Goal: Check status: Check status

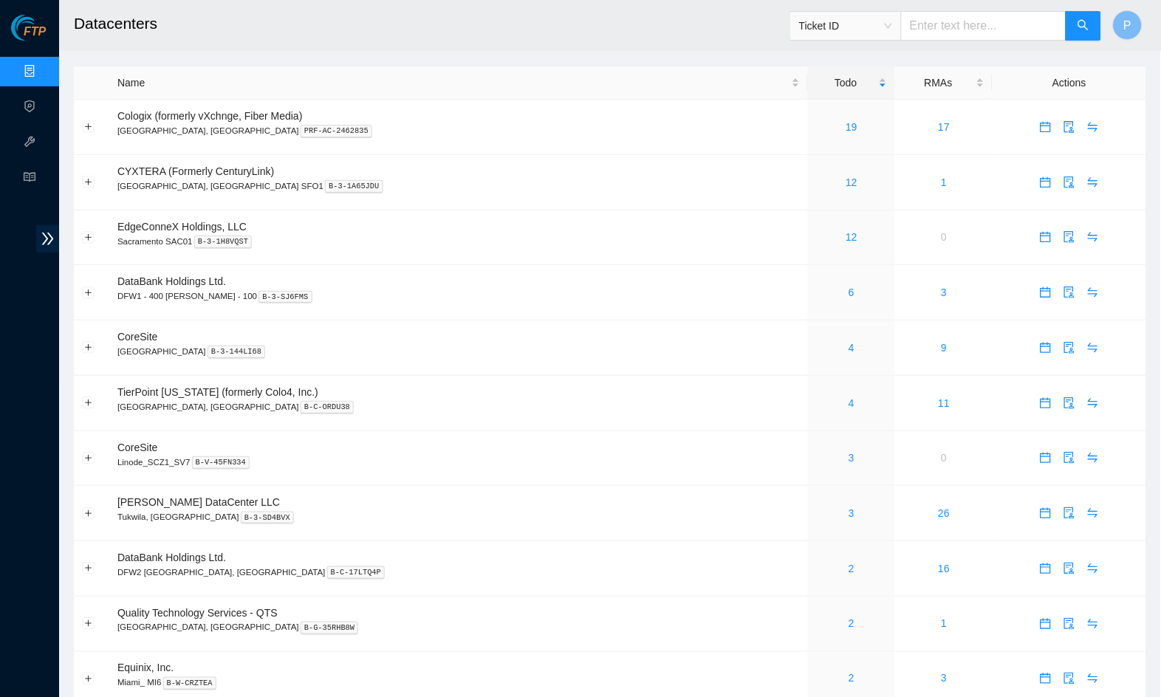
click at [960, 27] on input "text" at bounding box center [983, 26] width 165 height 30
paste input "473665209724"
type input "473665209724"
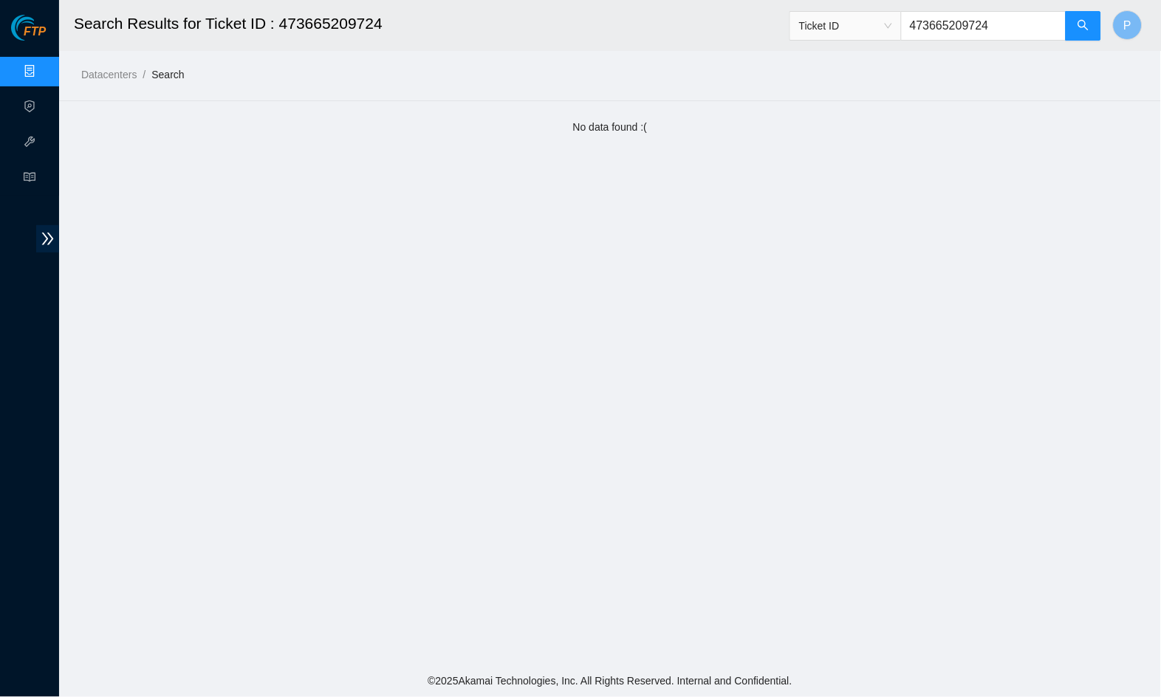
click at [904, 31] on input "473665209724" at bounding box center [983, 26] width 165 height 30
click at [873, 26] on span "Ticket ID" at bounding box center [845, 26] width 93 height 22
click at [700, 151] on main "Search Results for Ticket ID : 473665209724 Ticket ID 473665209724 P Datacenter…" at bounding box center [610, 333] width 1102 height 666
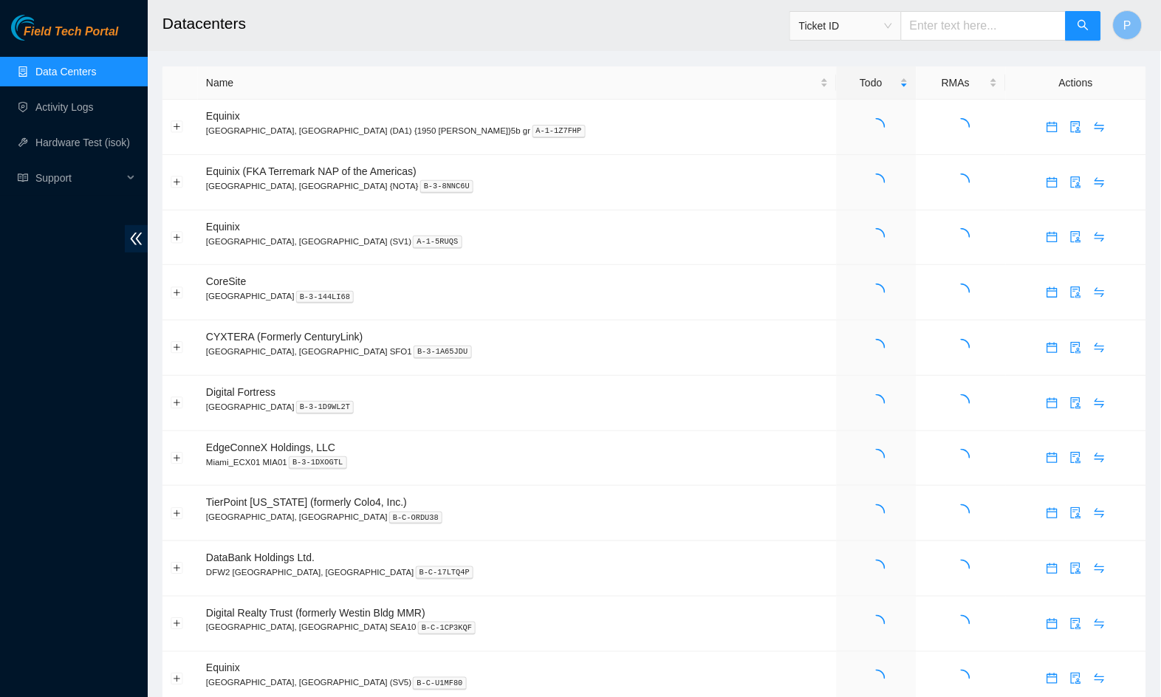
click at [856, 16] on span "Ticket ID" at bounding box center [845, 26] width 93 height 22
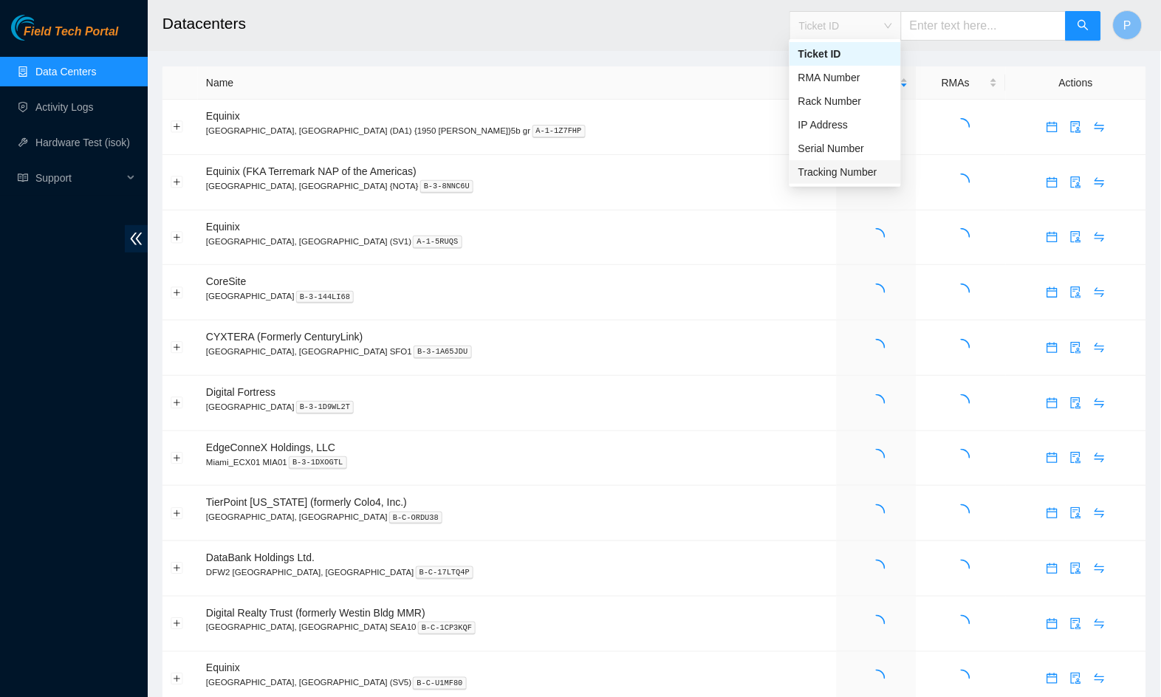
click at [847, 170] on div "Tracking Number" at bounding box center [846, 172] width 94 height 16
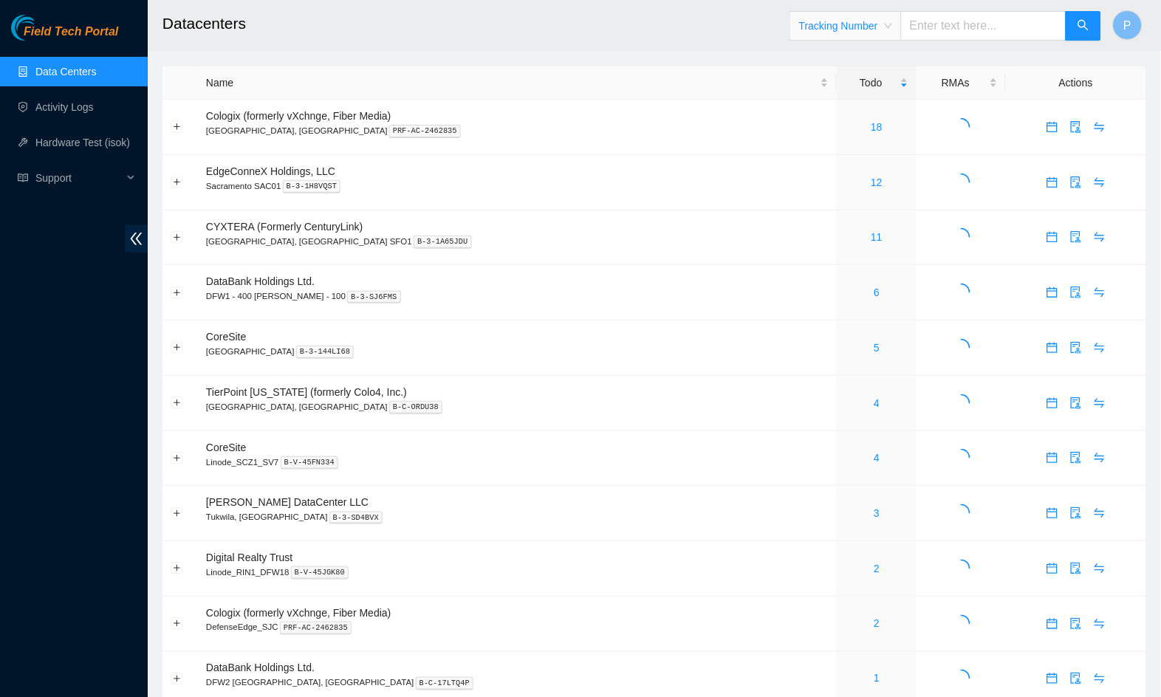
click at [958, 27] on input "text" at bounding box center [983, 26] width 165 height 30
paste input "473665209724"
type input "473665209724"
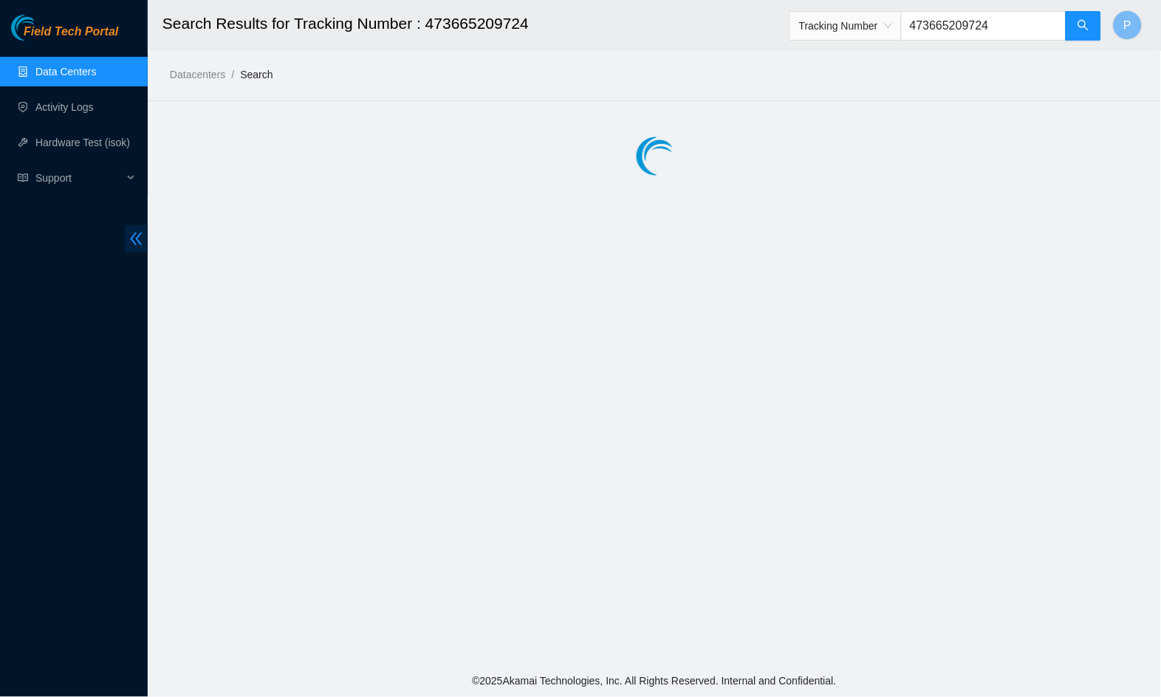
click at [140, 230] on span "double-left" at bounding box center [136, 238] width 23 height 27
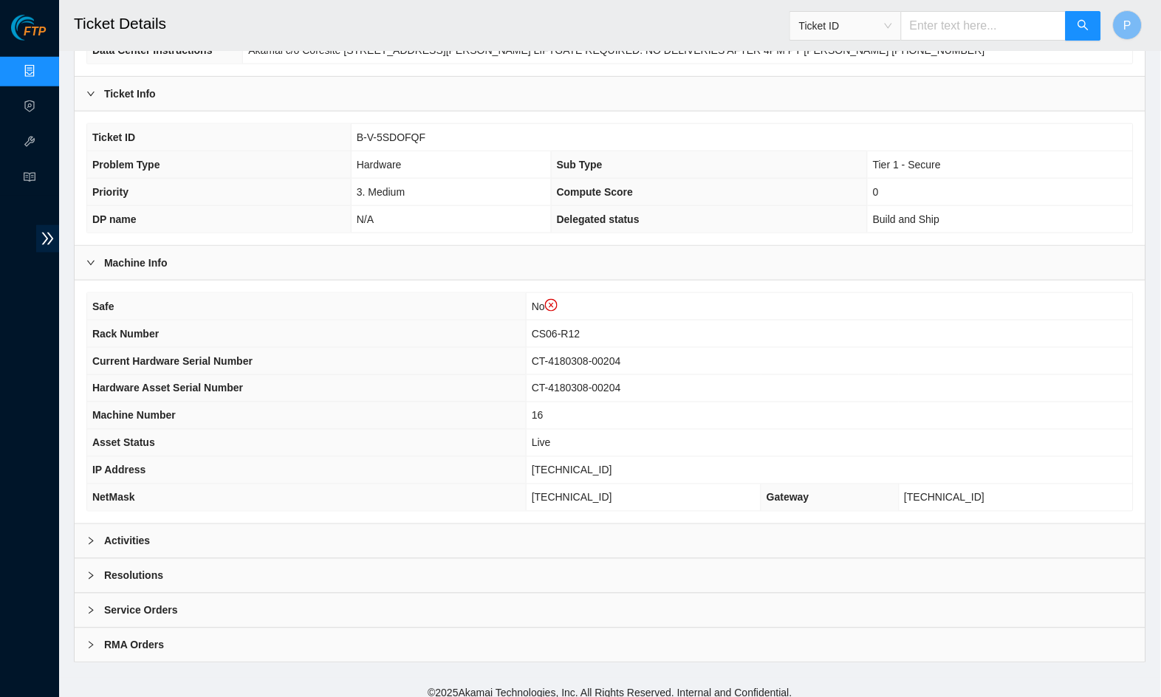
scroll to position [239, 0]
click at [375, 527] on div "Activities" at bounding box center [610, 543] width 1071 height 34
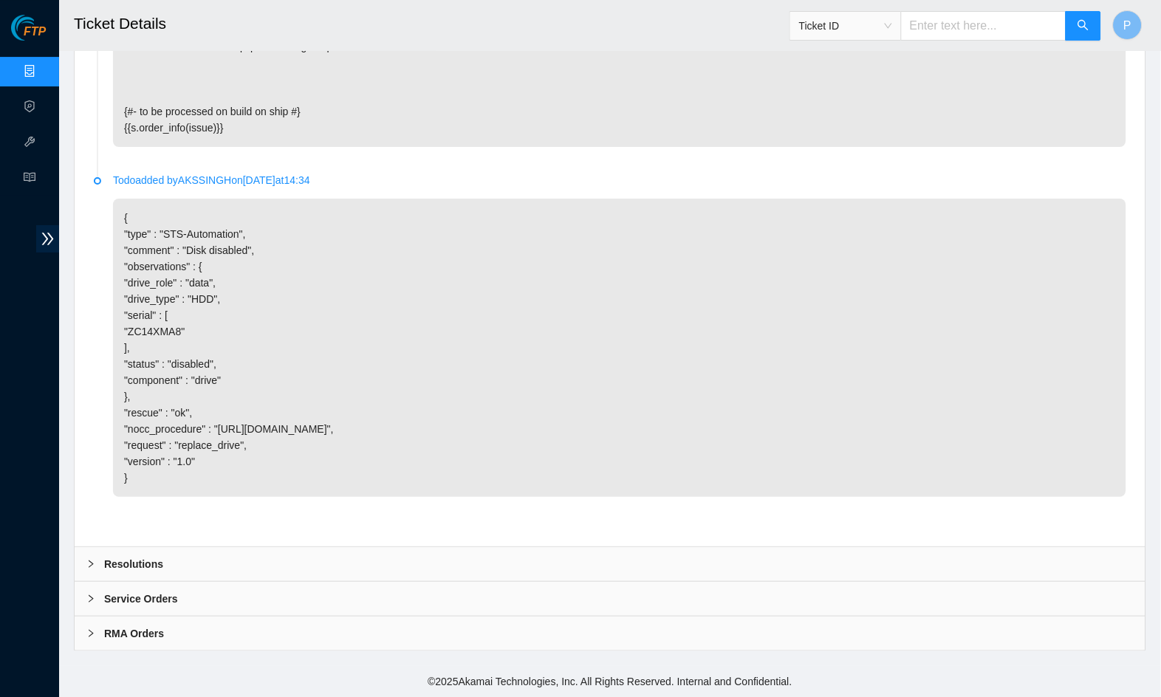
scroll to position [1113, 0]
click at [562, 628] on div "RMA Orders" at bounding box center [610, 634] width 1071 height 34
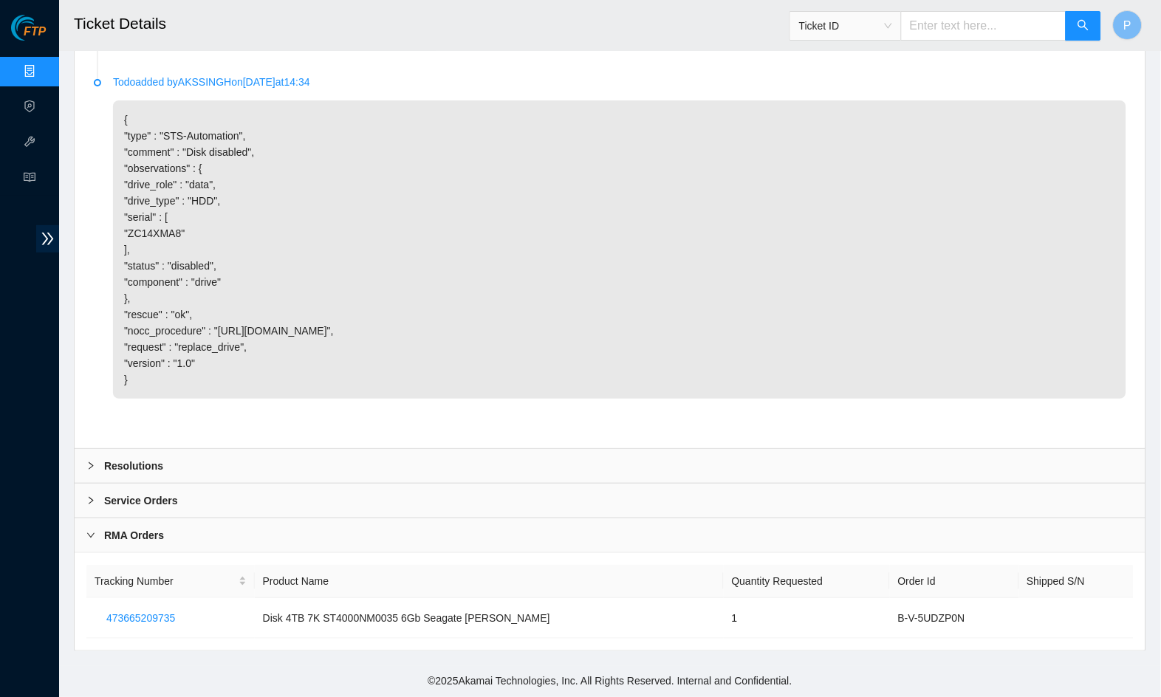
scroll to position [1212, 0]
click at [510, 501] on div "Service Orders" at bounding box center [610, 501] width 1071 height 34
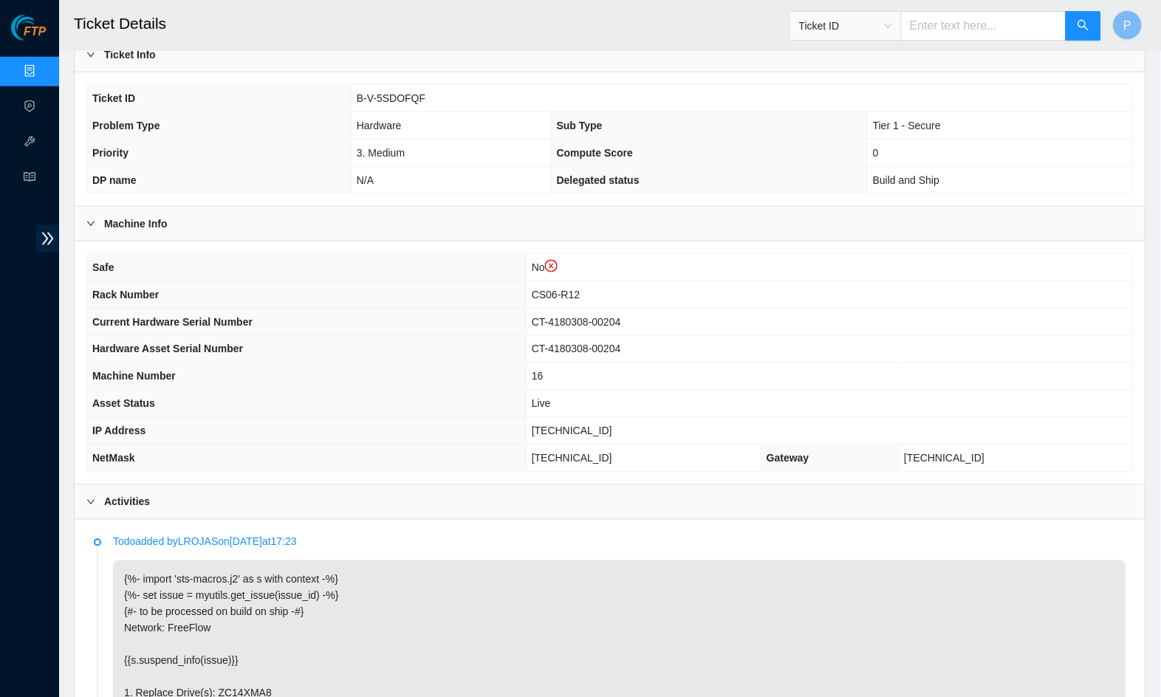
scroll to position [0, 0]
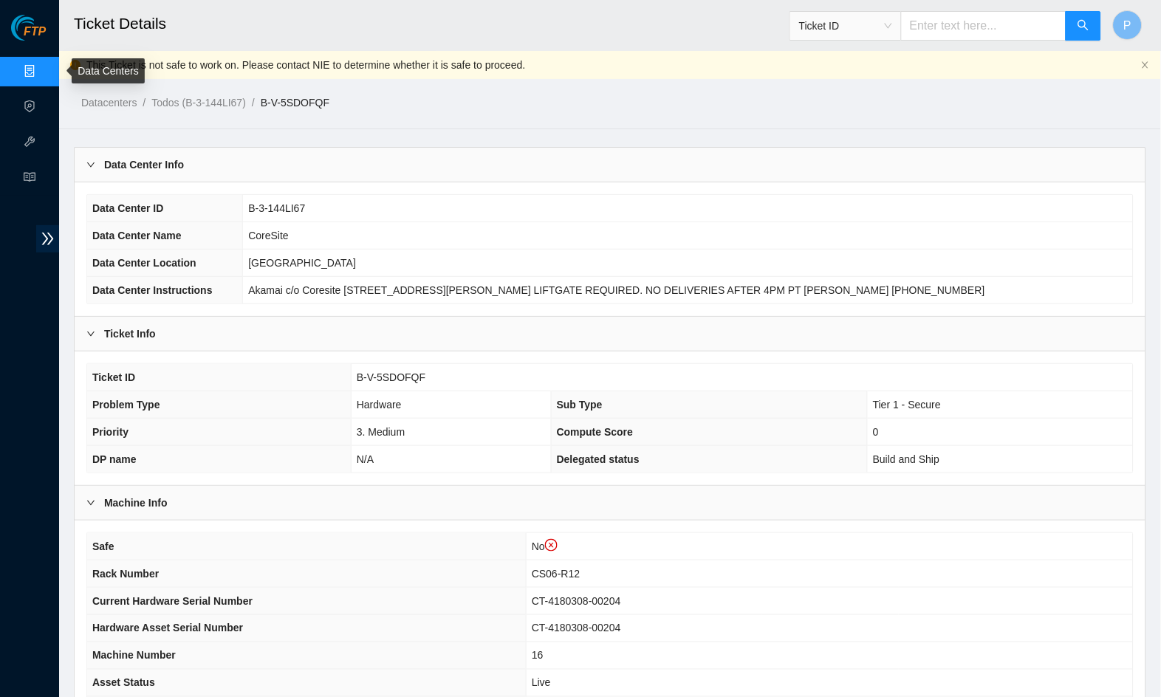
click at [43, 66] on link "Data Centers" at bounding box center [73, 72] width 61 height 12
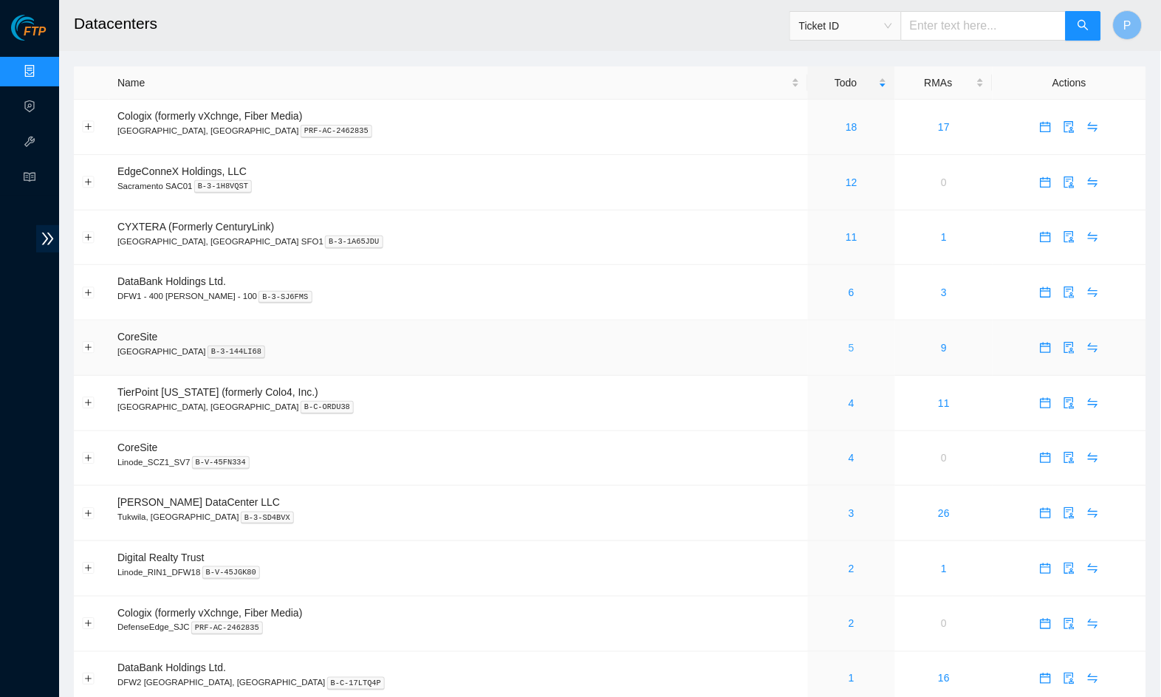
click at [849, 343] on link "5" at bounding box center [852, 348] width 6 height 12
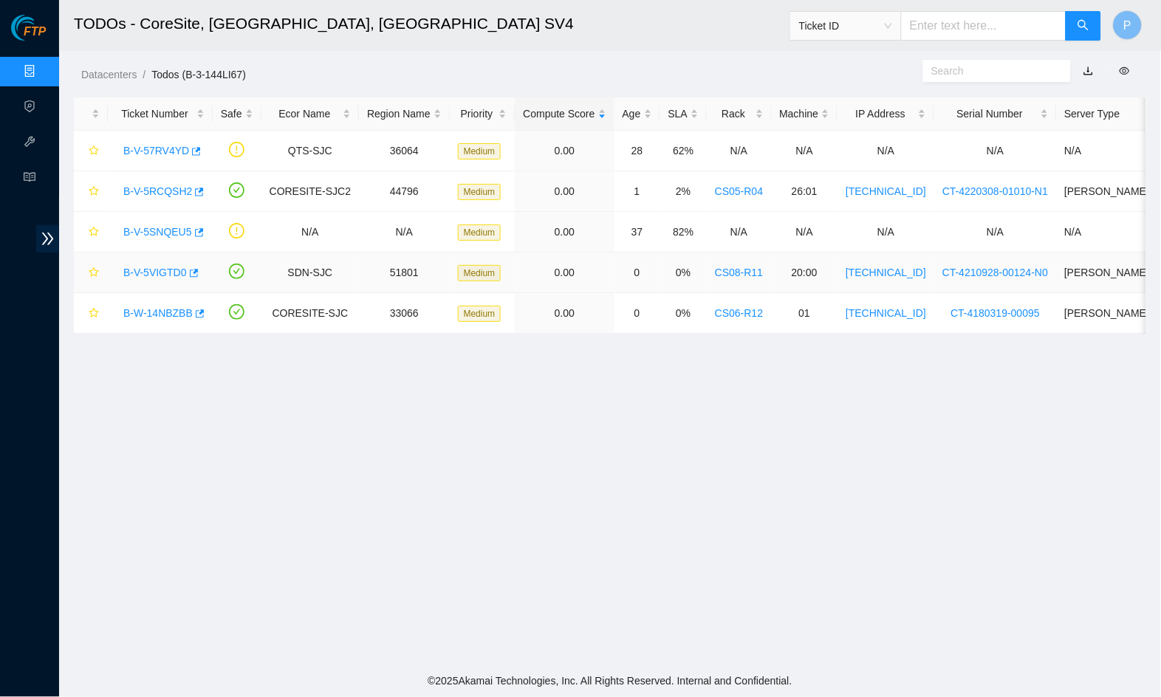
click at [160, 268] on link "B-V-5VIGTD0" at bounding box center [155, 273] width 64 height 12
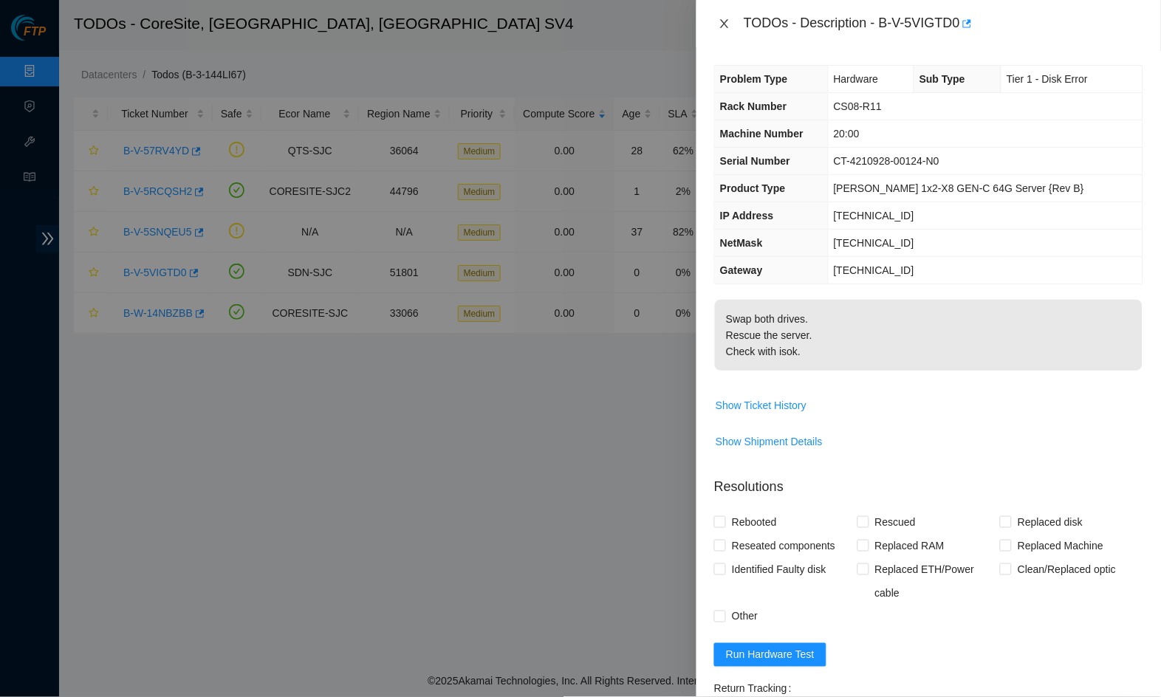
click at [725, 26] on icon "close" at bounding box center [725, 24] width 12 height 12
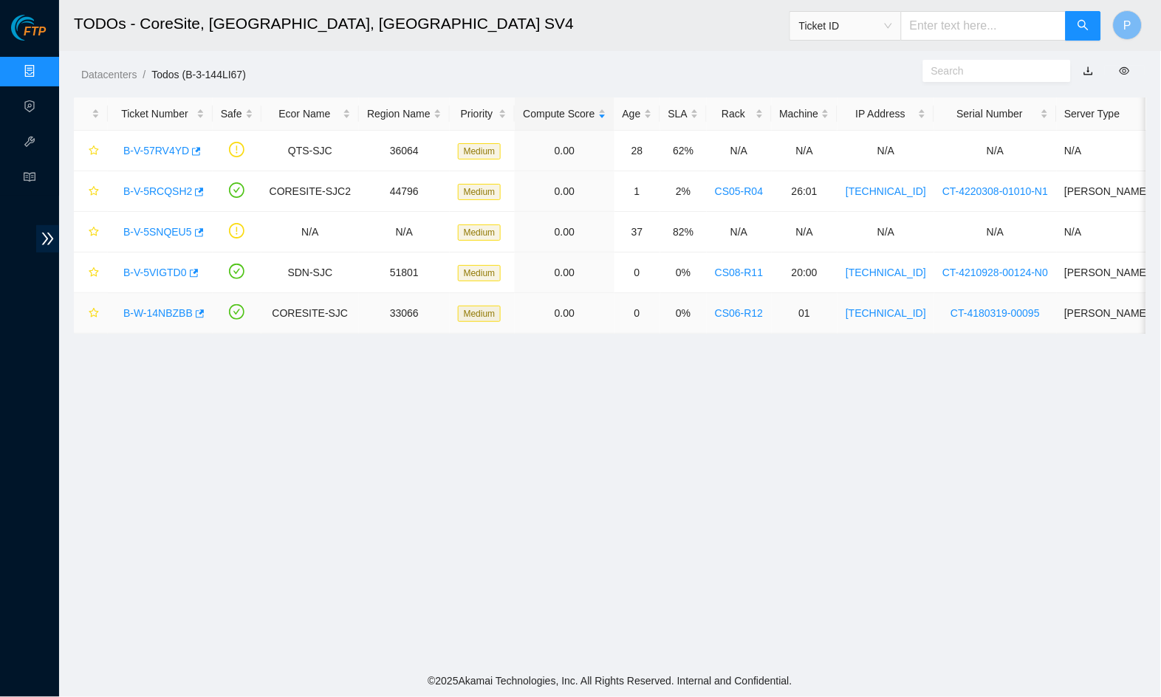
click at [154, 311] on link "B-W-14NBZBB" at bounding box center [157, 313] width 69 height 12
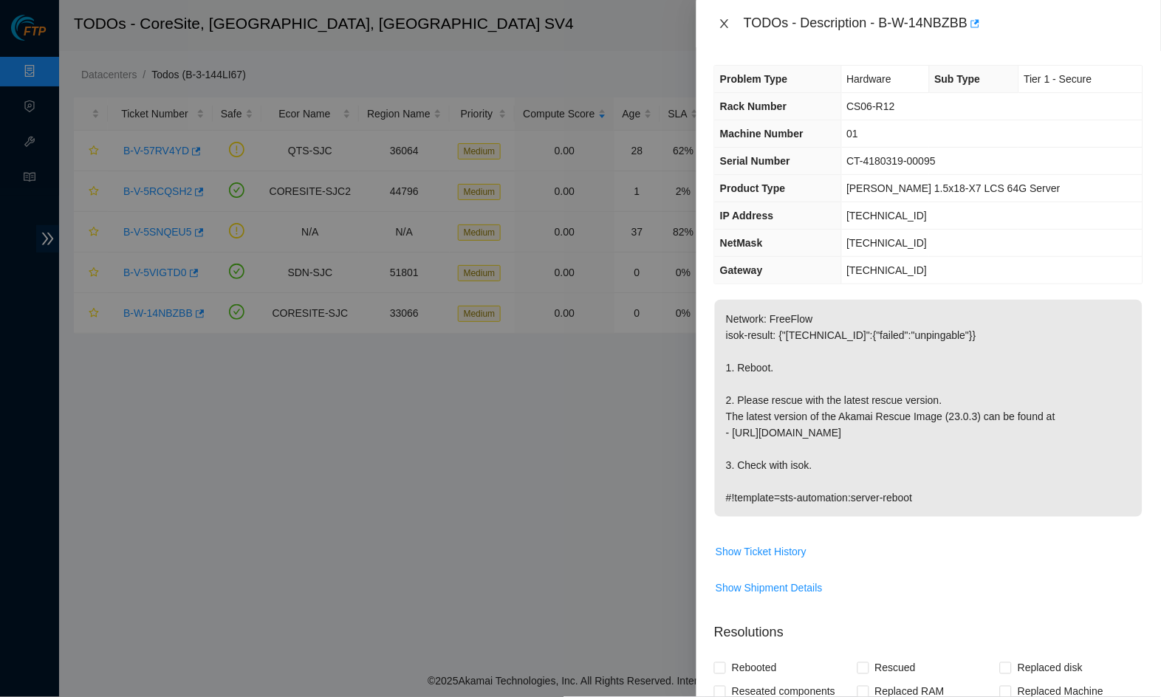
click at [723, 24] on icon "close" at bounding box center [725, 24] width 12 height 12
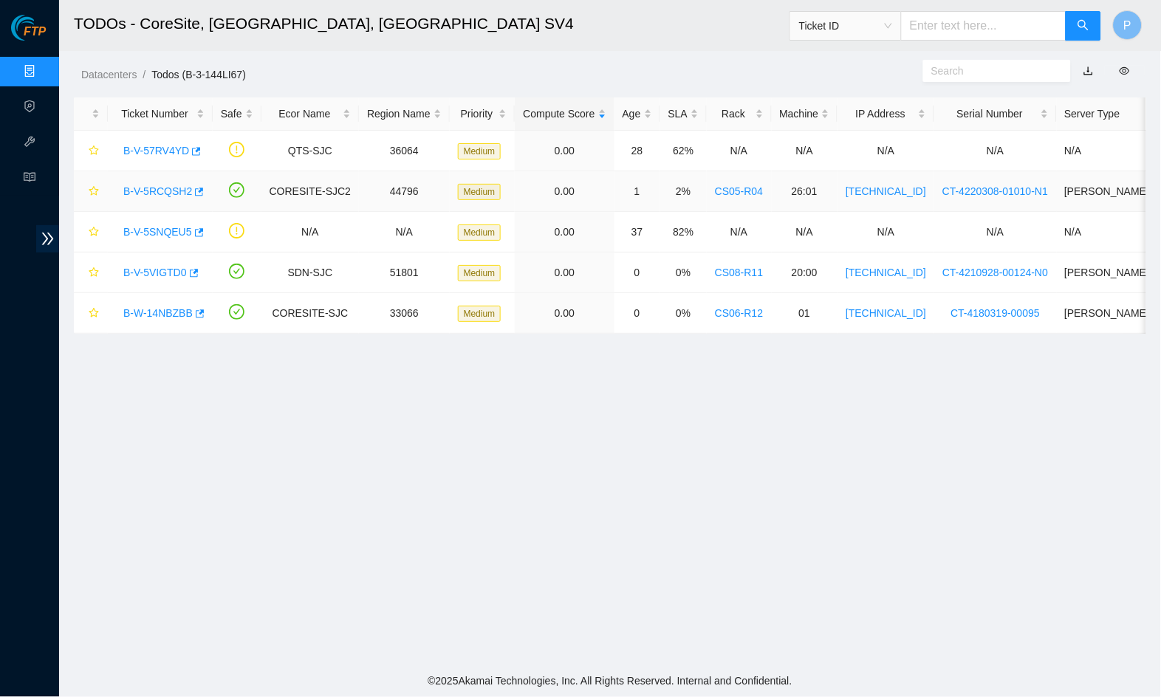
click at [163, 189] on link "B-V-5RCQSH2" at bounding box center [157, 191] width 69 height 12
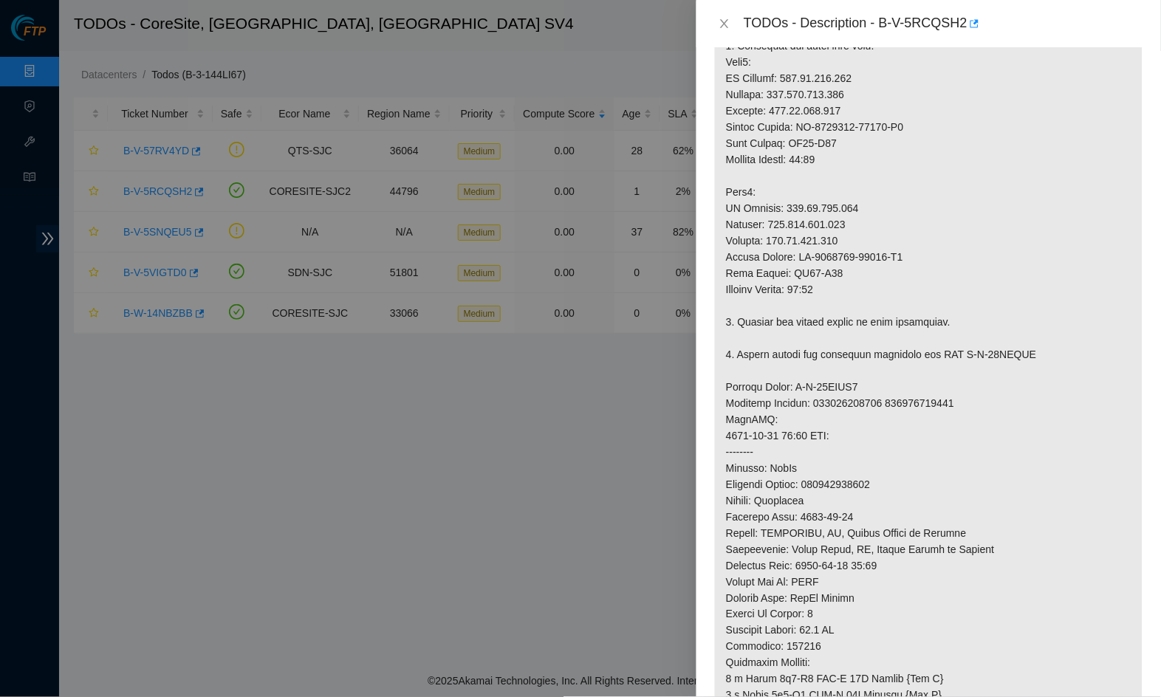
scroll to position [451, 0]
click at [730, 28] on icon "close" at bounding box center [725, 24] width 12 height 12
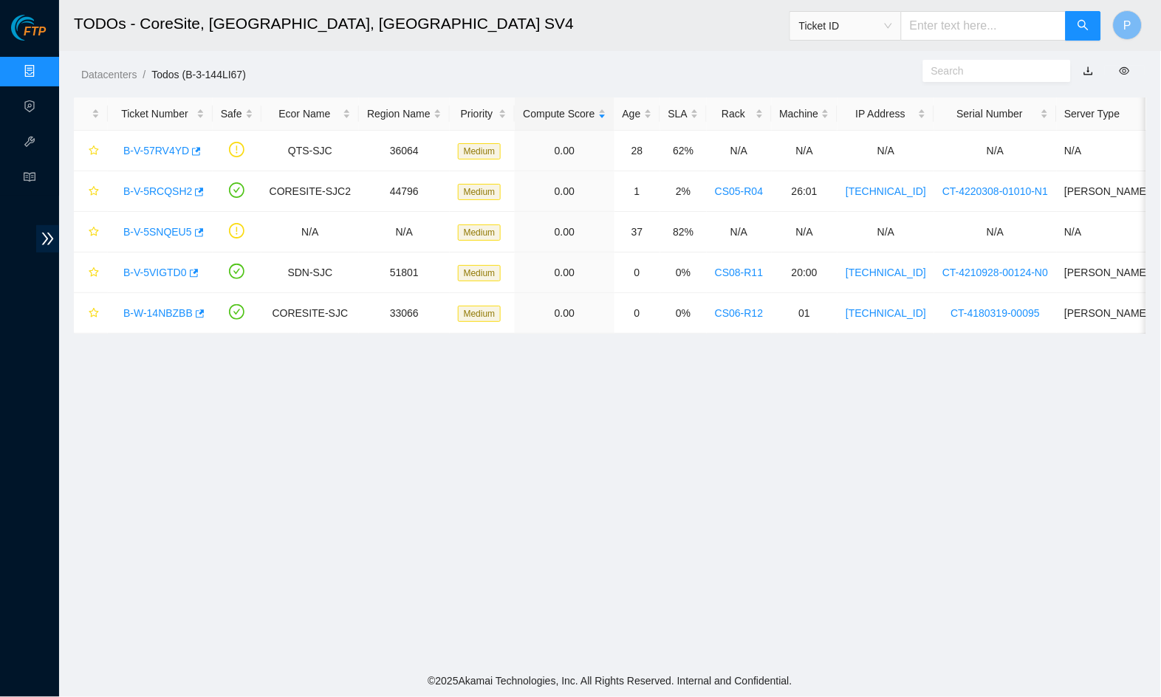
scroll to position [99, 0]
